Goal: Task Accomplishment & Management: Use online tool/utility

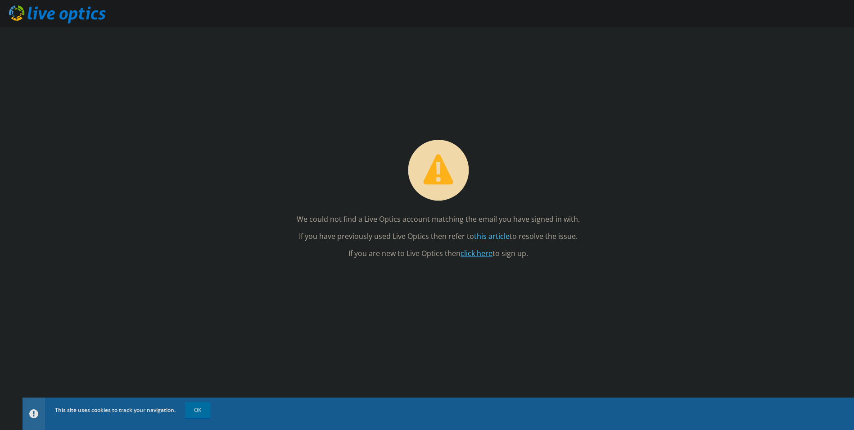
click at [483, 253] on link "click here" at bounding box center [477, 253] width 32 height 10
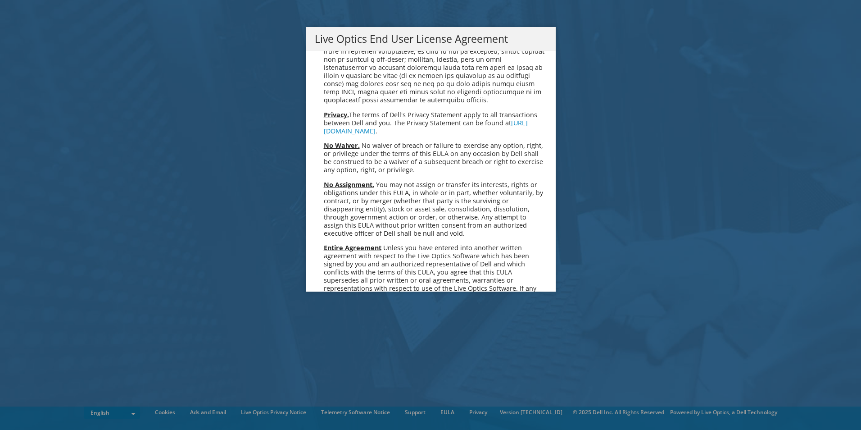
scroll to position [3406, 0]
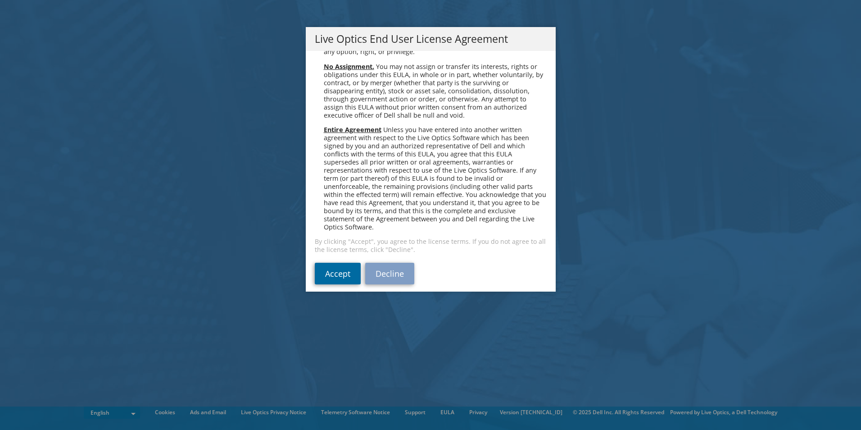
click at [328, 263] on link "Accept" at bounding box center [338, 274] width 46 height 22
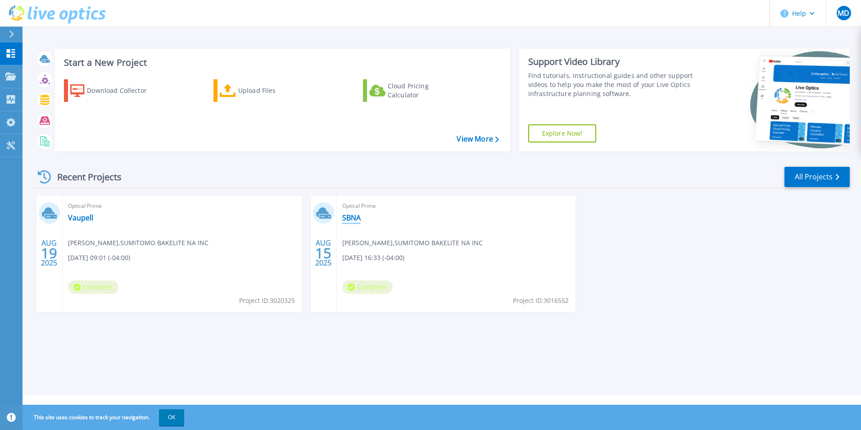
click at [353, 216] on link "SBNA" at bounding box center [351, 217] width 18 height 9
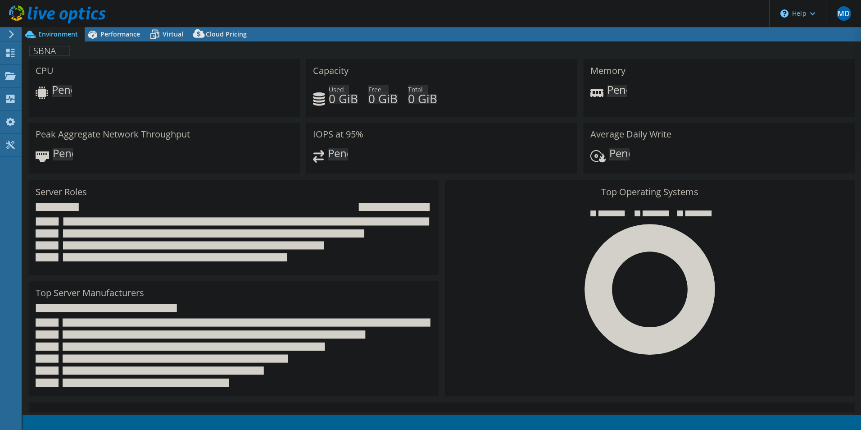
select select "USD"
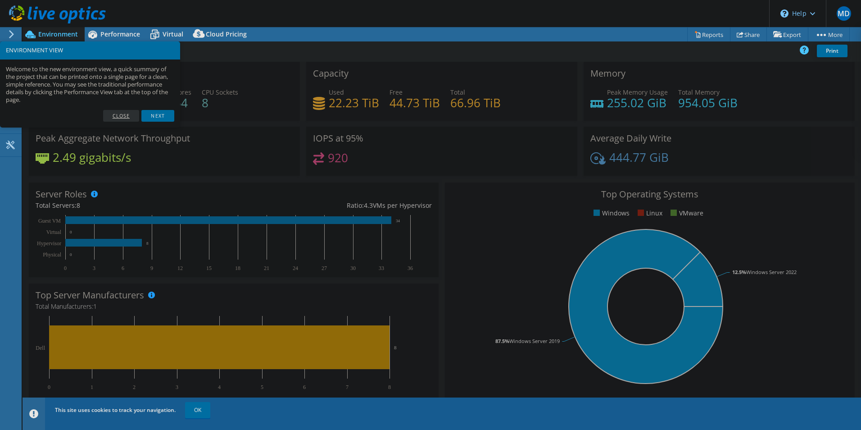
click at [117, 114] on link "Close" at bounding box center [121, 116] width 36 height 12
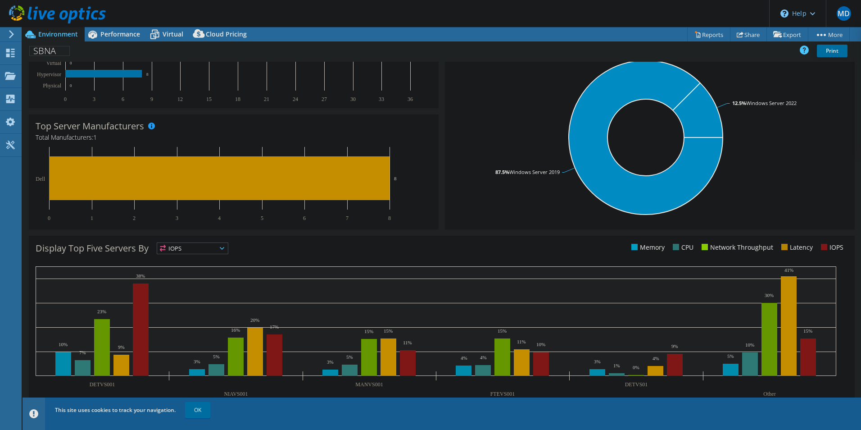
scroll to position [172, 0]
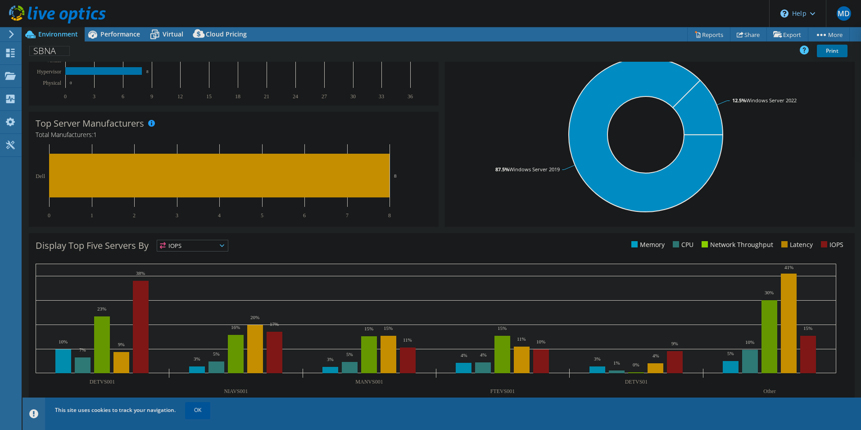
click at [194, 413] on link "OK" at bounding box center [197, 410] width 25 height 16
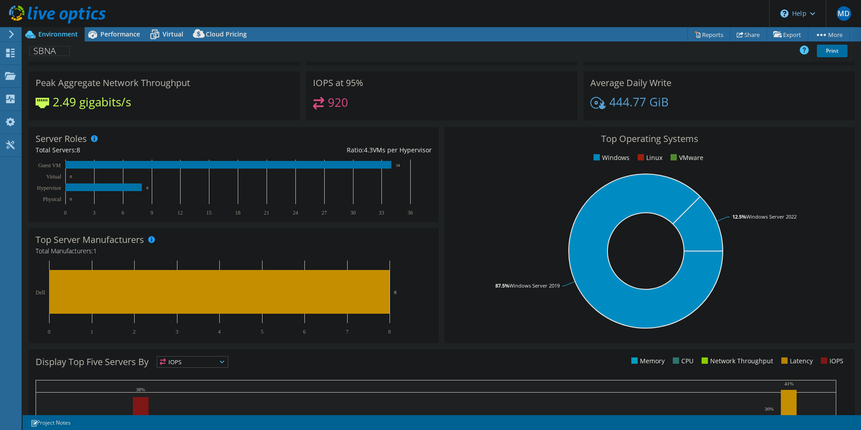
scroll to position [0, 0]
